Goal: Complete application form

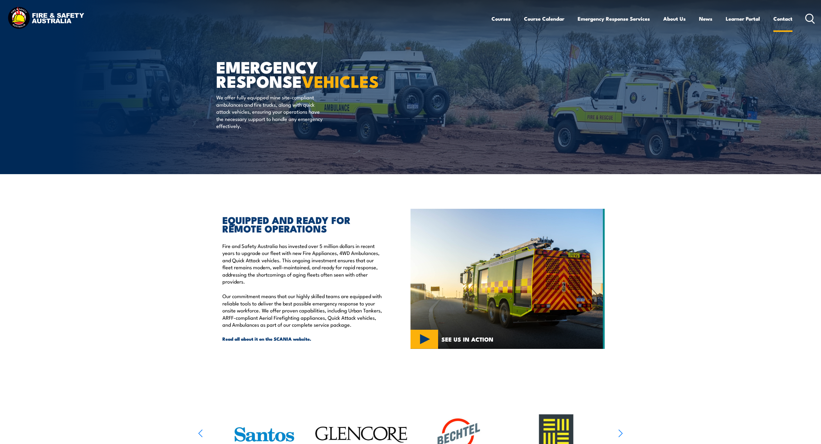
click at [785, 18] on link "Contact" at bounding box center [783, 19] width 19 height 16
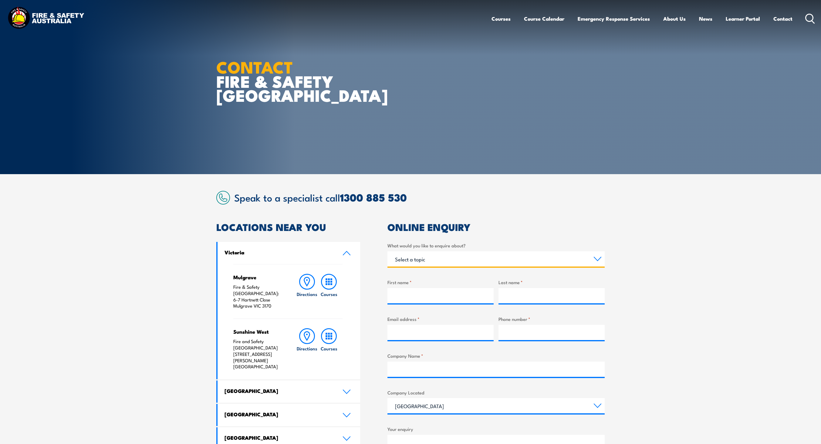
click at [531, 258] on select "Select a topic Training Emergency Response Services General Enquiry" at bounding box center [496, 258] width 217 height 15
select select "Training"
click at [388, 251] on select "Select a topic Training Emergency Response Services General Enquiry" at bounding box center [496, 258] width 217 height 15
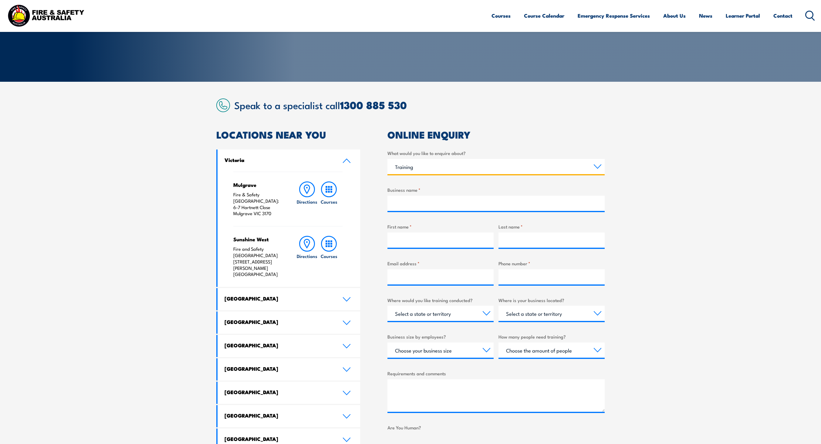
scroll to position [93, 0]
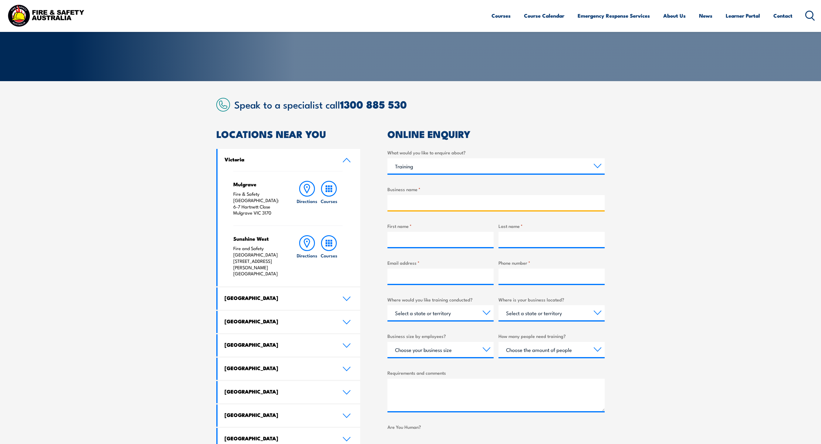
click at [525, 209] on input "Business name *" at bounding box center [496, 202] width 217 height 15
type input "TEST"
click at [463, 240] on input "First name *" at bounding box center [441, 239] width 106 height 15
type input "TESTING"
click at [515, 244] on input "Last name *" at bounding box center [552, 239] width 106 height 15
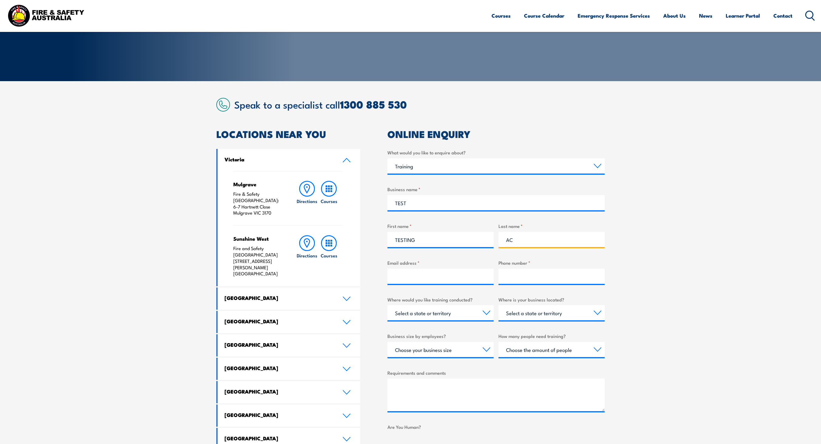
type input "AC"
click at [468, 279] on input "Email address *" at bounding box center [441, 275] width 106 height 15
click at [546, 278] on input "Phone number *" at bounding box center [552, 275] width 106 height 15
click at [440, 279] on input "[EMAIL_ADDRESS][DOMAIN_NAME]" at bounding box center [441, 275] width 106 height 15
type input "[EMAIL_ADDRESS][DOMAIN_NAME]"
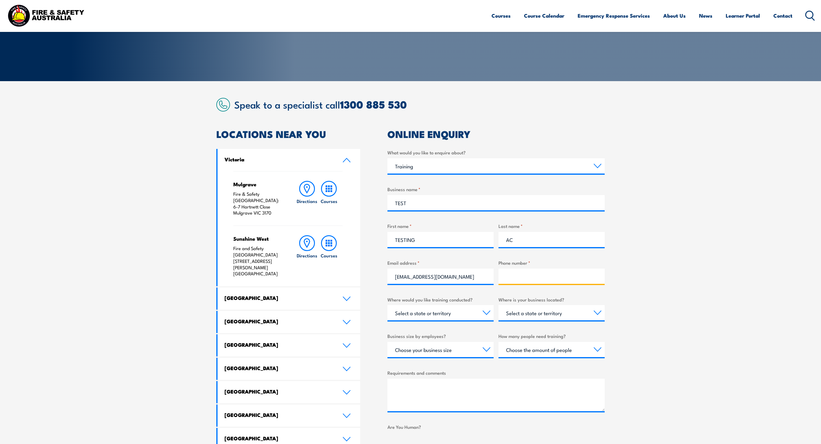
click at [524, 279] on input "Phone number *" at bounding box center [552, 275] width 106 height 15
click at [462, 304] on div "Where would you like training conducted? Select a state or territory Nationally…" at bounding box center [441, 308] width 106 height 25
click at [459, 309] on select "Select a state or territory Nationally - multiple locations [GEOGRAPHIC_DATA] […" at bounding box center [441, 312] width 106 height 15
select select "VIC"
click at [388, 305] on select "Select a state or territory Nationally - multiple locations [GEOGRAPHIC_DATA] […" at bounding box center [441, 312] width 106 height 15
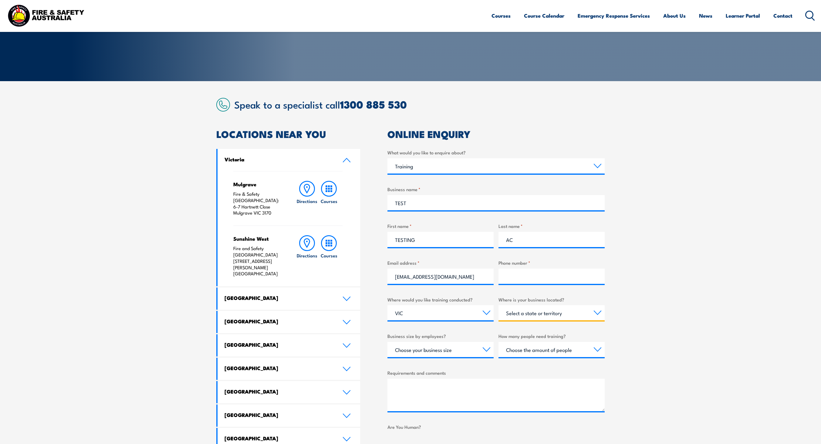
click at [556, 313] on select "Select a state or territory [GEOGRAPHIC_DATA] [GEOGRAPHIC_DATA] [GEOGRAPHIC_DAT…" at bounding box center [552, 312] width 106 height 15
select select "VIC"
click at [499, 305] on select "Select a state or territory [GEOGRAPHIC_DATA] [GEOGRAPHIC_DATA] [GEOGRAPHIC_DAT…" at bounding box center [552, 312] width 106 height 15
click at [475, 346] on select "Choose your business size 1 to 19 20 to 199 200+" at bounding box center [441, 349] width 106 height 15
select select "20 to 199"
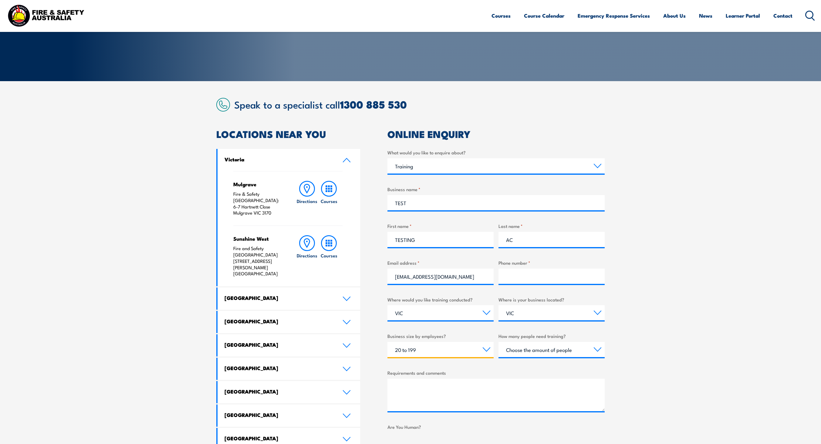
click at [388, 342] on select "Choose your business size 1 to 19 20 to 199 200+" at bounding box center [441, 349] width 106 height 15
click at [536, 352] on select "Choose the amount of people 1 to 4 5 to 19 20+" at bounding box center [552, 349] width 106 height 15
select select "5 to 19"
click at [499, 342] on select "Choose the amount of people 1 to 4 5 to 19 20+" at bounding box center [552, 349] width 106 height 15
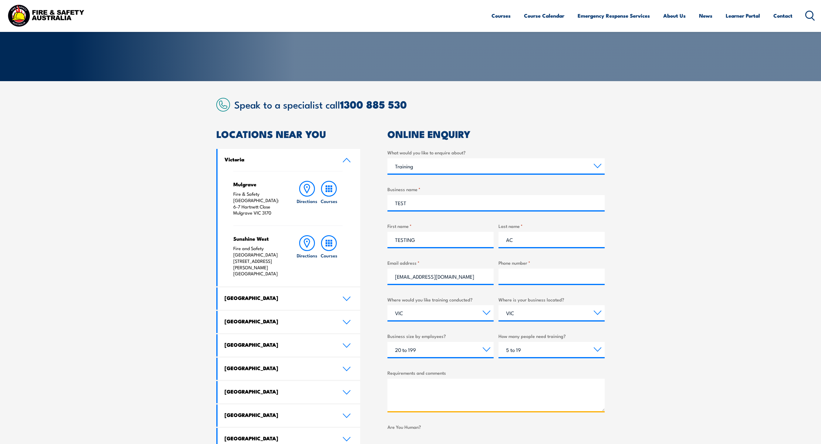
click at [476, 387] on textarea "Requirements and comments" at bounding box center [496, 394] width 217 height 32
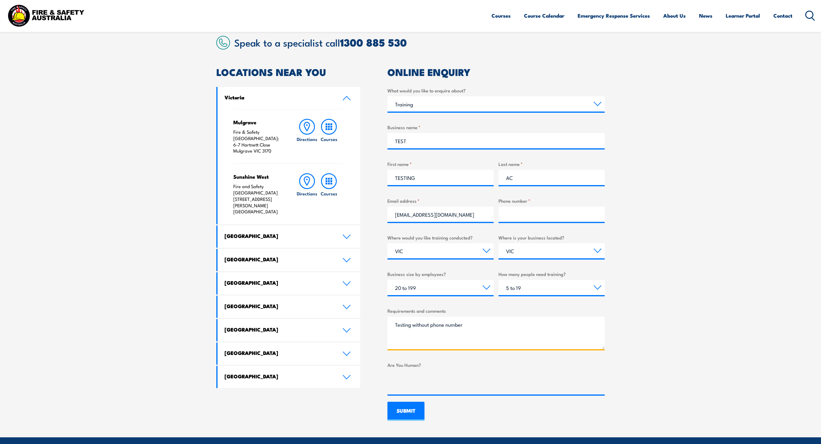
scroll to position [156, 0]
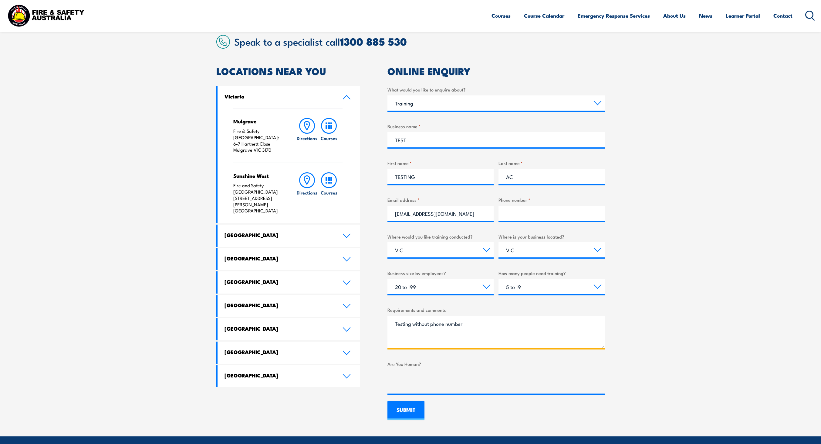
type textarea "Testing without phone number"
click at [406, 408] on input "SUBMIT" at bounding box center [406, 409] width 37 height 19
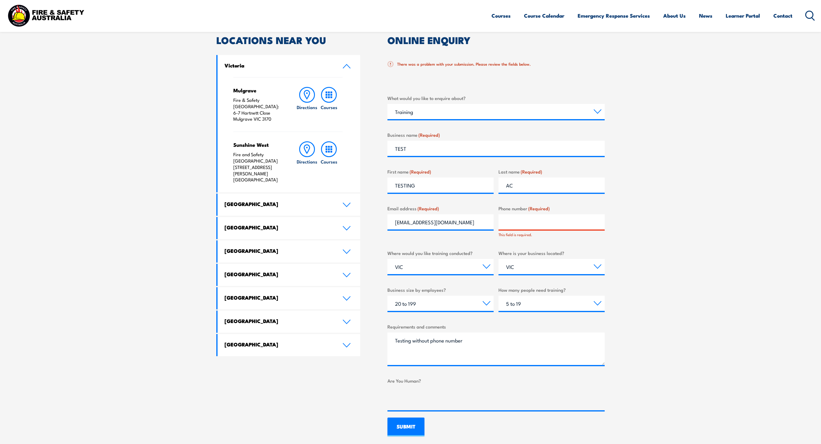
scroll to position [187, 0]
click at [556, 224] on input "Phone number (Required)" at bounding box center [552, 221] width 106 height 15
type input "0400000000"
click at [495, 334] on textarea "Testing without phone number" at bounding box center [496, 348] width 217 height 32
click at [417, 342] on textarea "Testing without phone number" at bounding box center [496, 348] width 217 height 32
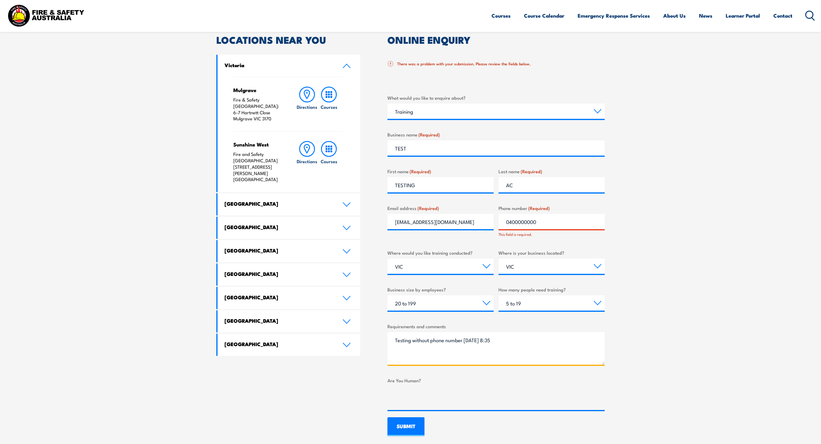
click at [417, 342] on textarea "Testing without phone number" at bounding box center [496, 348] width 217 height 32
type textarea "Testing WITH phone number [DATE] 8:35"
click at [408, 423] on input "SUBMIT" at bounding box center [406, 426] width 37 height 19
